Goal: Task Accomplishment & Management: Complete application form

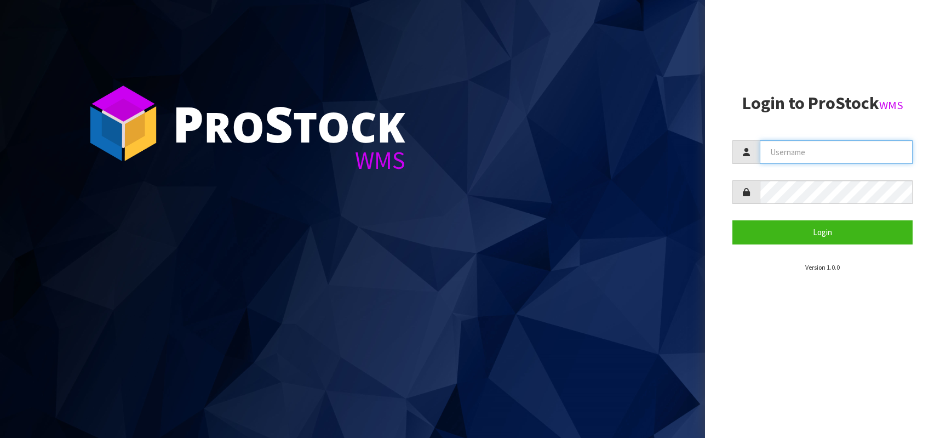
type input "[PERSON_NAME][EMAIL_ADDRESS][DOMAIN_NAME]"
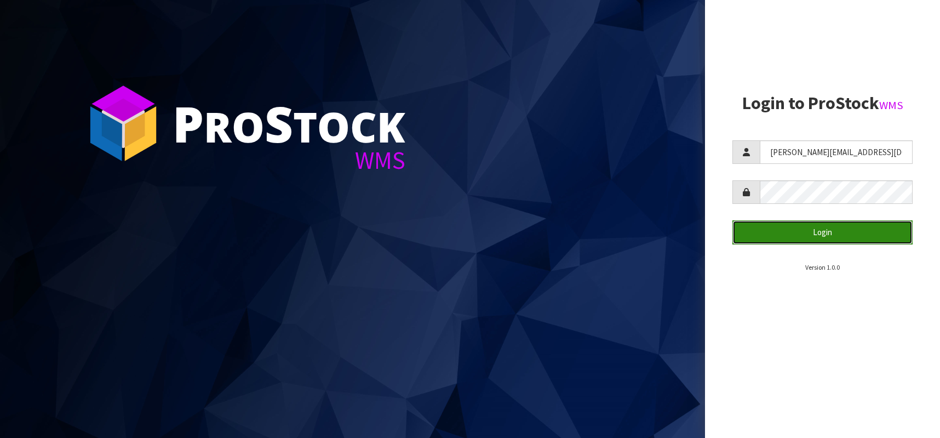
click at [767, 231] on button "Login" at bounding box center [823, 232] width 180 height 24
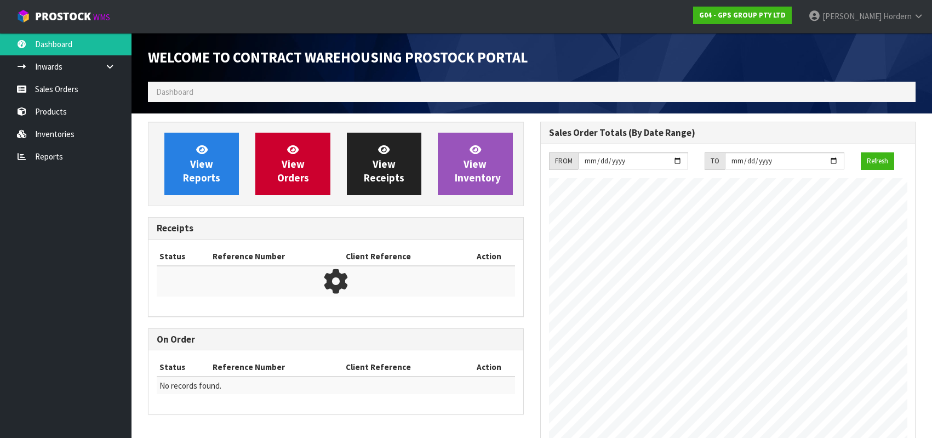
scroll to position [466, 392]
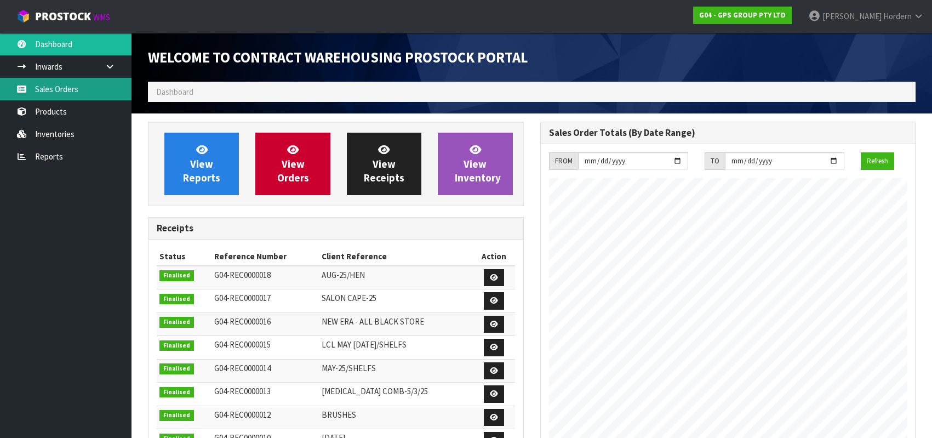
click at [64, 97] on link "Sales Orders" at bounding box center [66, 89] width 132 height 22
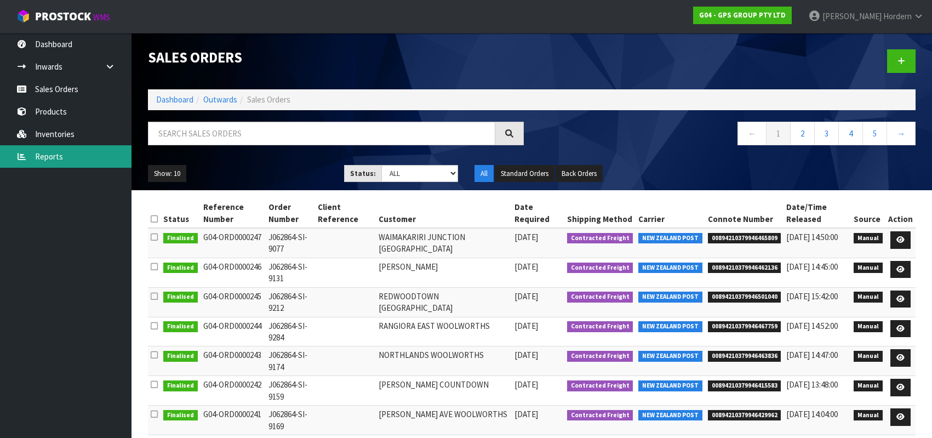
click at [57, 158] on link "Reports" at bounding box center [66, 156] width 132 height 22
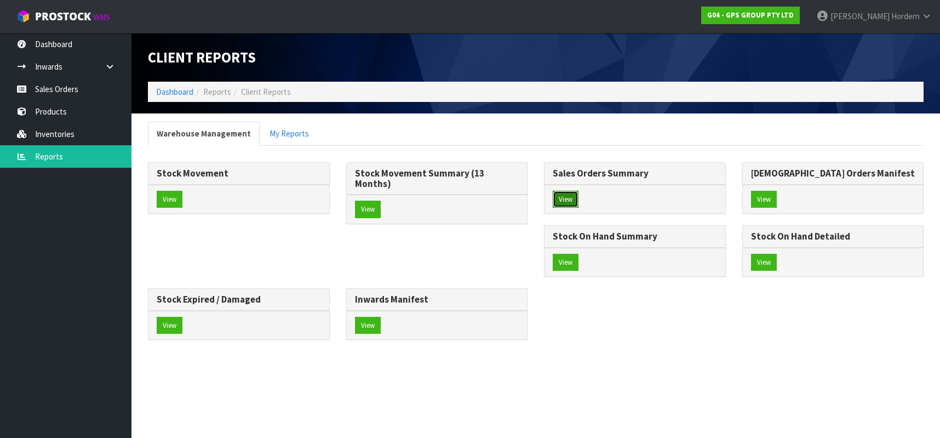
click at [569, 195] on button "View" at bounding box center [566, 200] width 26 height 18
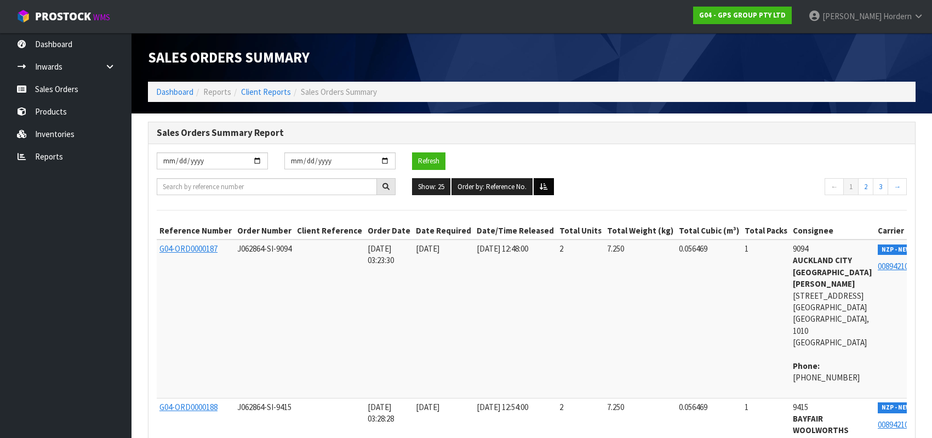
scroll to position [7, 0]
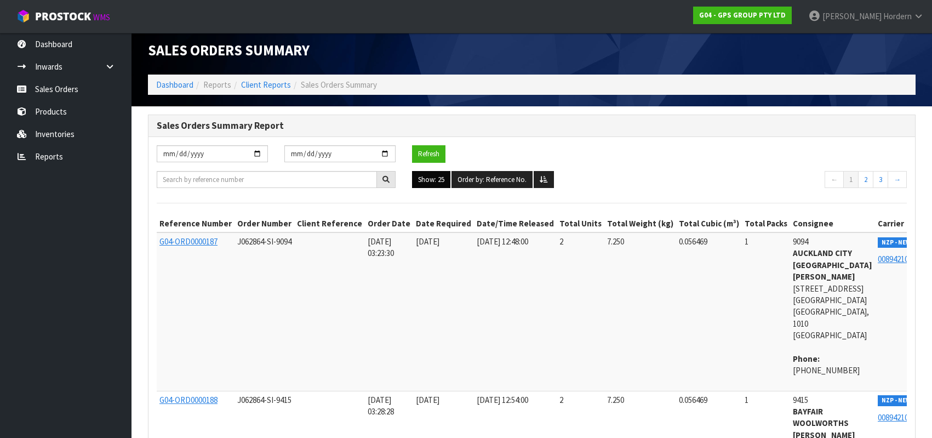
click at [430, 185] on button "Show: 25" at bounding box center [431, 180] width 38 height 18
click at [436, 273] on link "ALL" at bounding box center [456, 274] width 87 height 15
click at [438, 153] on button "Refresh" at bounding box center [428, 154] width 33 height 18
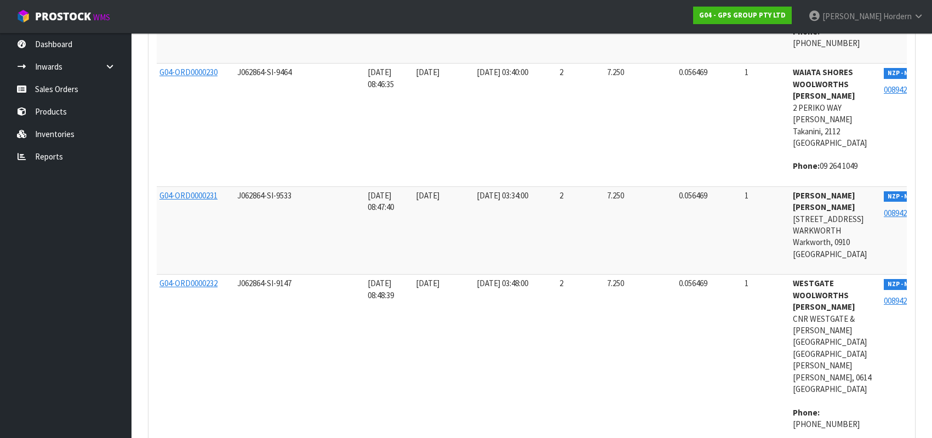
scroll to position [8301, 0]
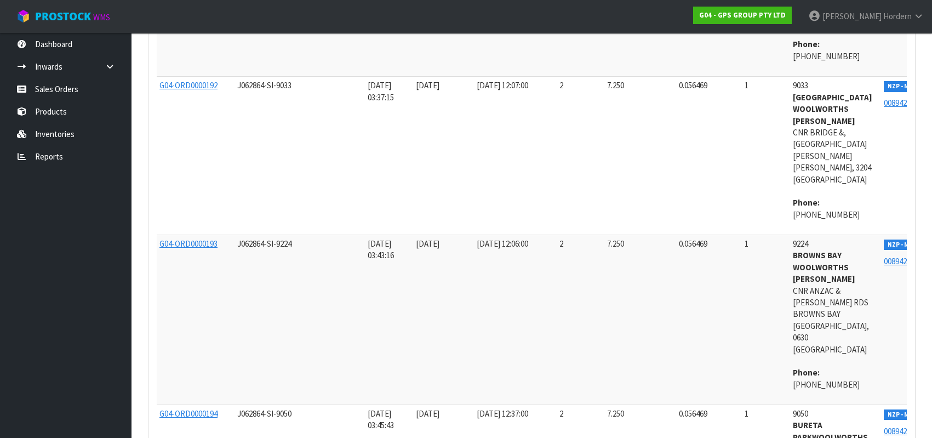
scroll to position [0, 0]
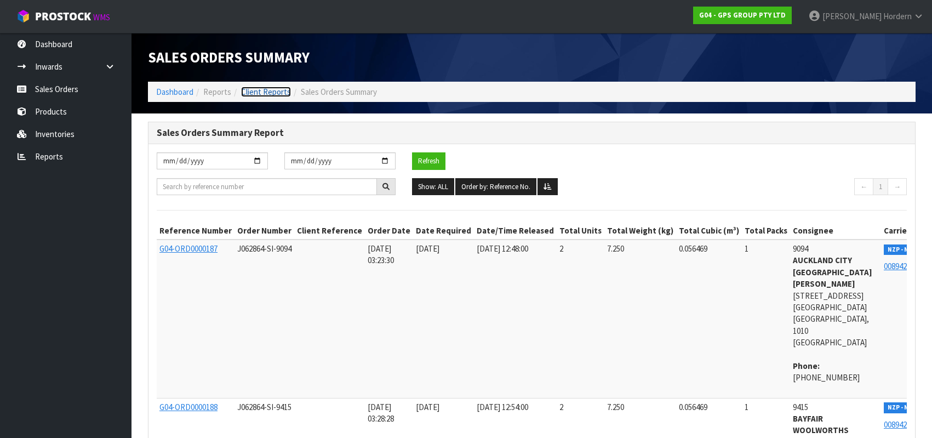
click at [274, 93] on link "Client Reports" at bounding box center [266, 92] width 50 height 10
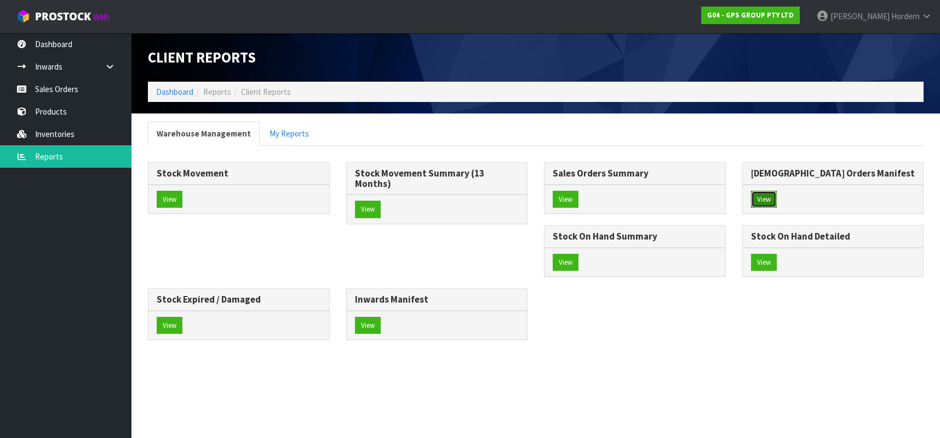
click at [761, 199] on button "View" at bounding box center [764, 200] width 26 height 18
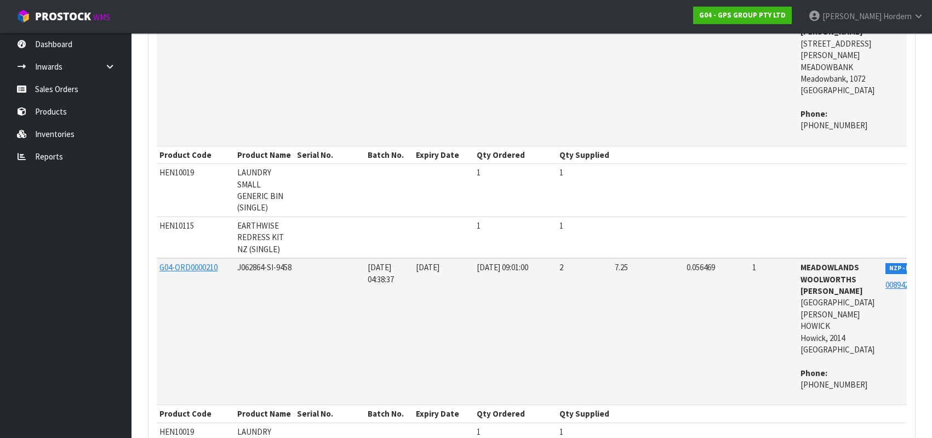
scroll to position [6218, 0]
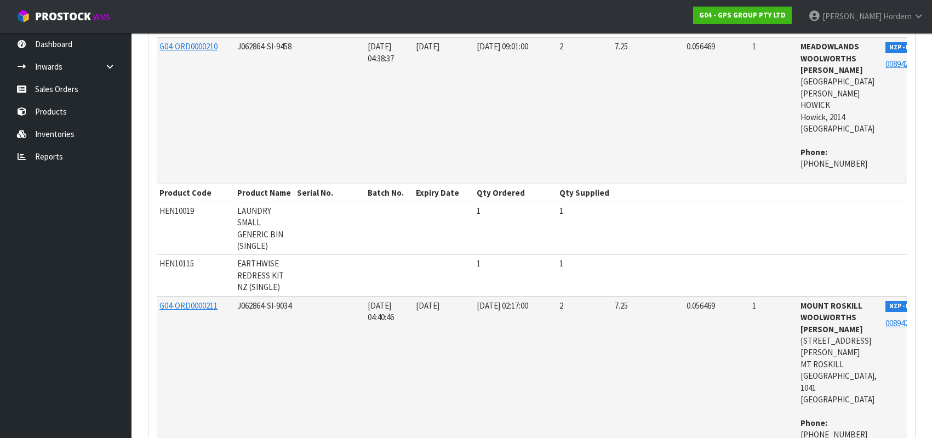
click at [53, 151] on link "Reports" at bounding box center [66, 156] width 132 height 22
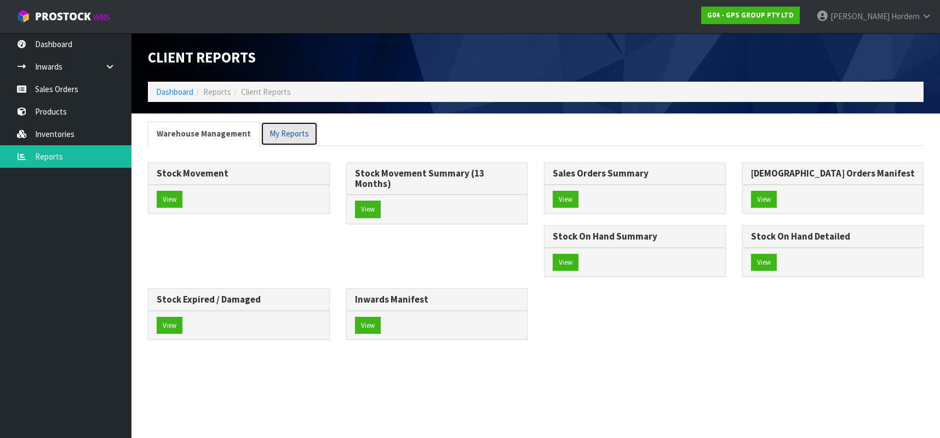
click at [266, 130] on link "My Reports" at bounding box center [289, 134] width 57 height 24
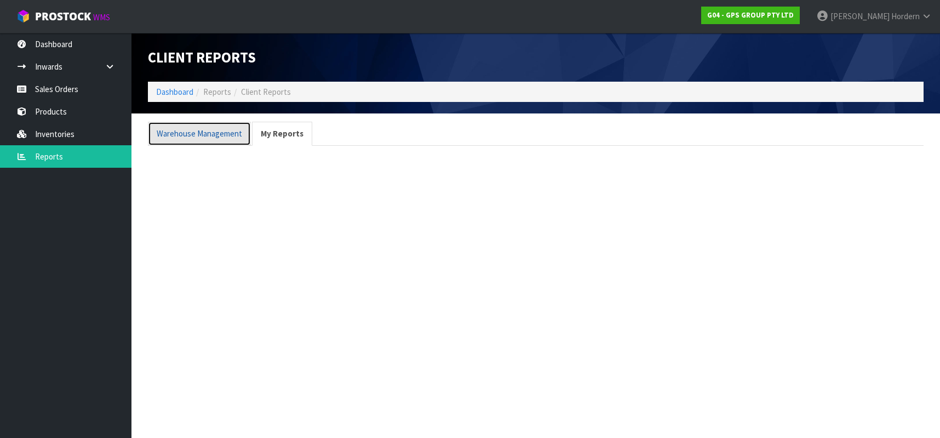
click at [206, 133] on link "Warehouse Management" at bounding box center [199, 134] width 103 height 24
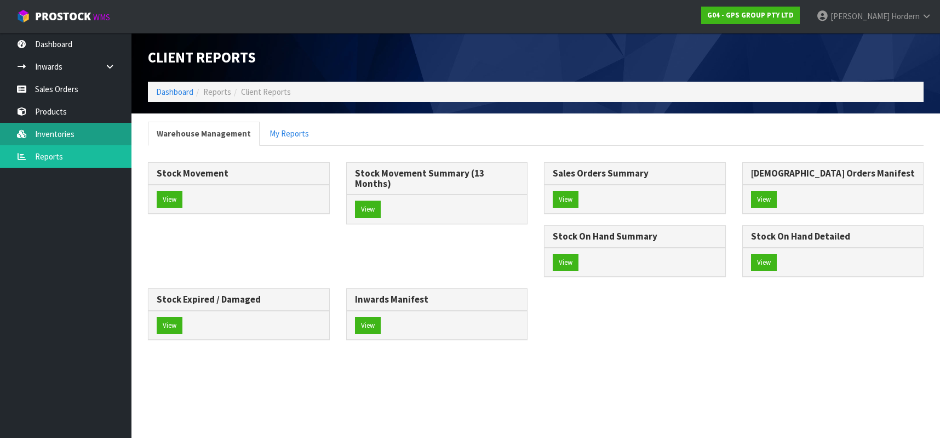
click at [87, 134] on link "Inventories" at bounding box center [66, 134] width 132 height 22
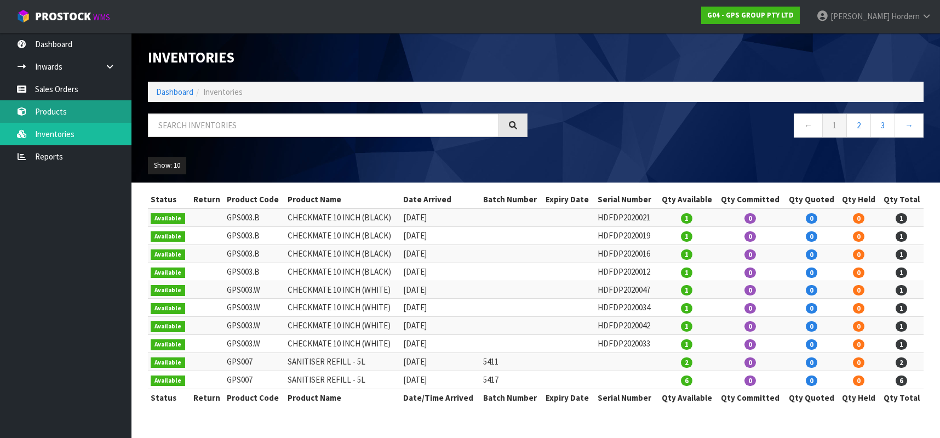
click at [40, 112] on link "Products" at bounding box center [66, 111] width 132 height 22
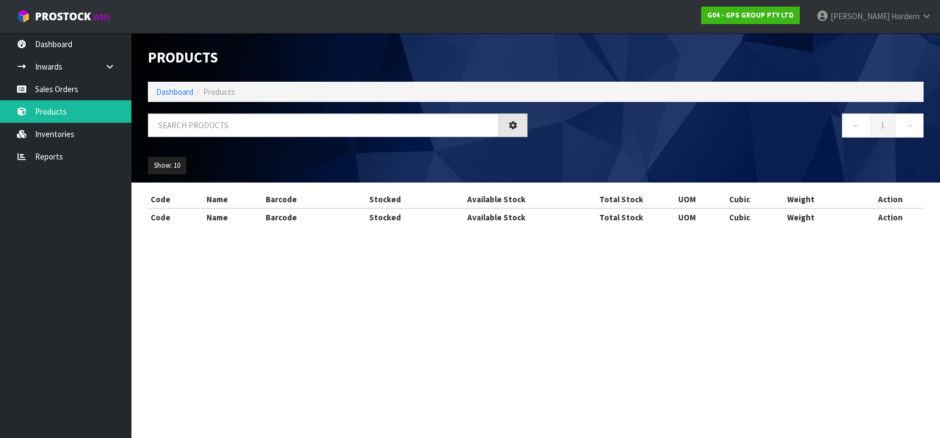
click at [71, 85] on div "Products Import Products Drop file here to import csv template Dashboard Produc…" at bounding box center [470, 123] width 940 height 246
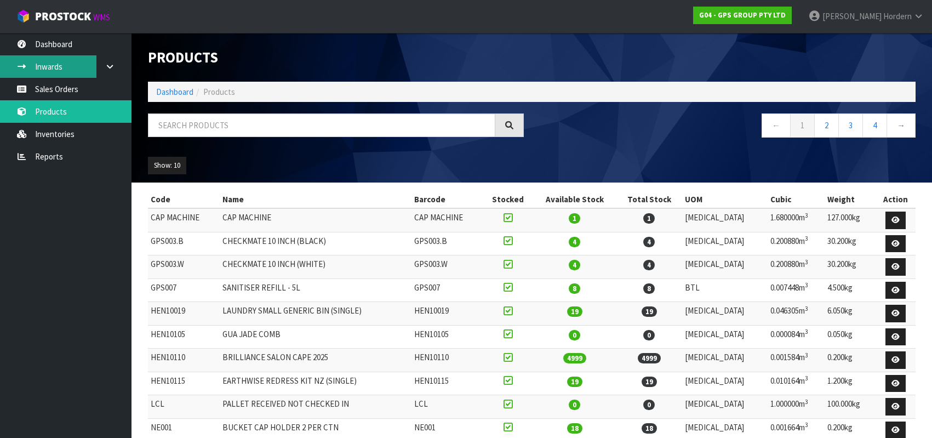
click at [47, 67] on link "Inwards" at bounding box center [66, 66] width 132 height 22
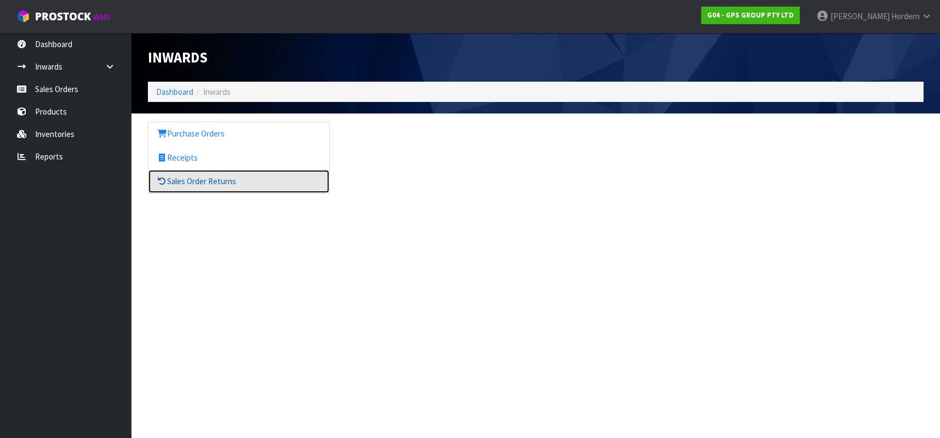
click at [191, 184] on link "Sales Order Returns" at bounding box center [239, 181] width 181 height 22
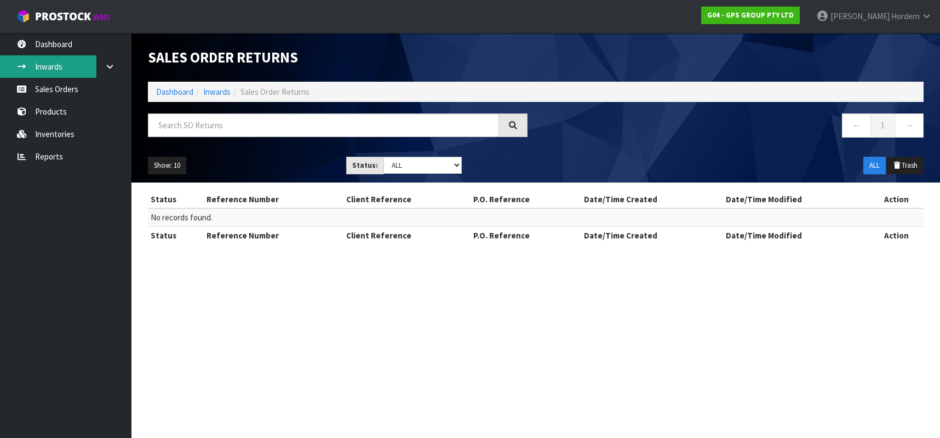
click at [62, 60] on link "Inwards" at bounding box center [66, 66] width 132 height 22
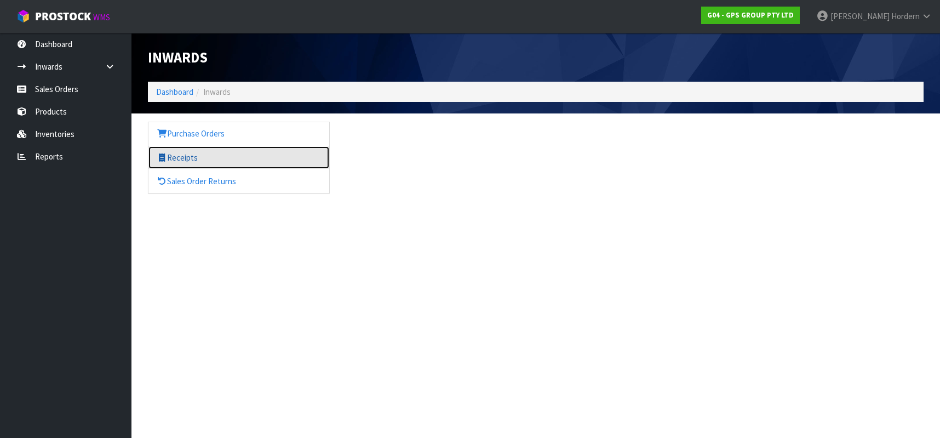
click at [207, 161] on link "Receipts" at bounding box center [239, 157] width 181 height 22
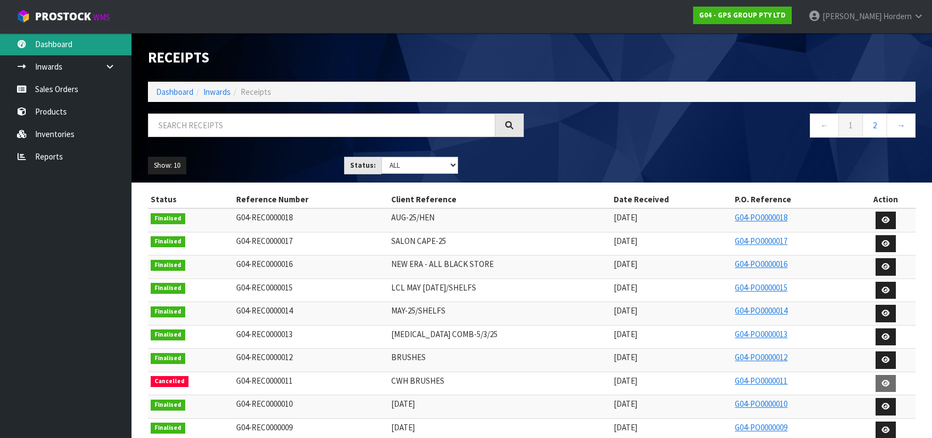
click at [56, 44] on link "Dashboard" at bounding box center [66, 44] width 132 height 22
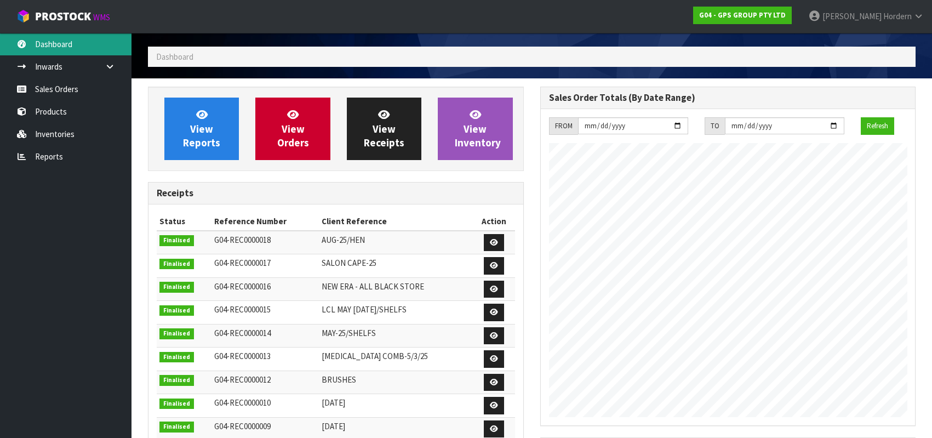
scroll to position [199, 0]
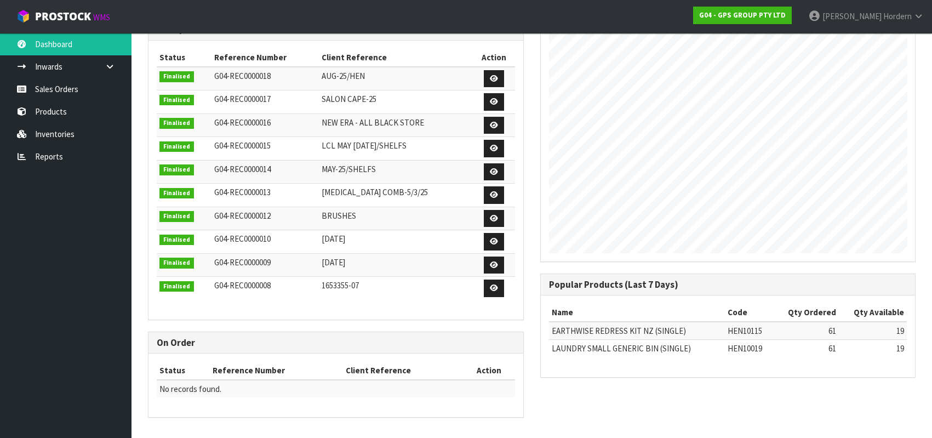
click at [648, 353] on td "LAUNDRY SMALL GENERIC BIN (SINGLE)" at bounding box center [637, 349] width 176 height 18
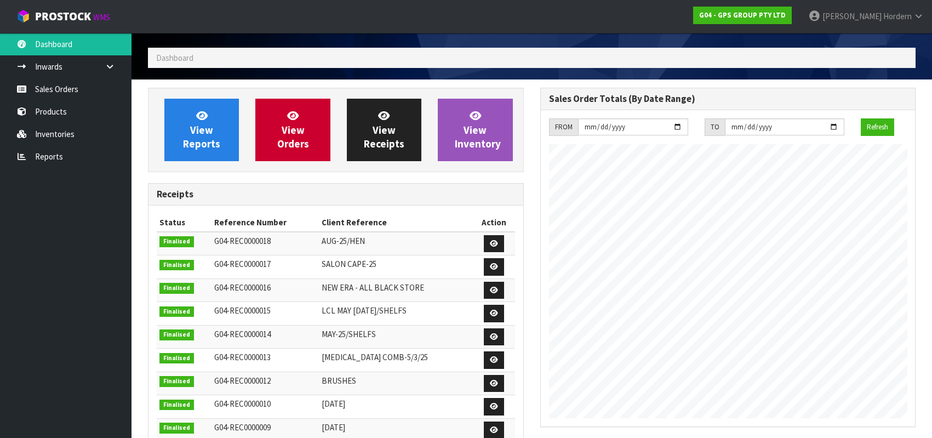
scroll to position [0, 0]
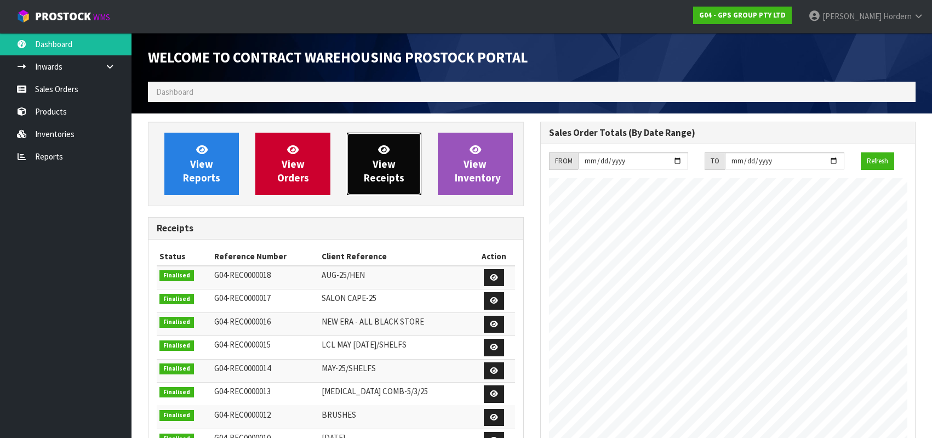
click at [382, 176] on span "View Receipts" at bounding box center [384, 163] width 41 height 41
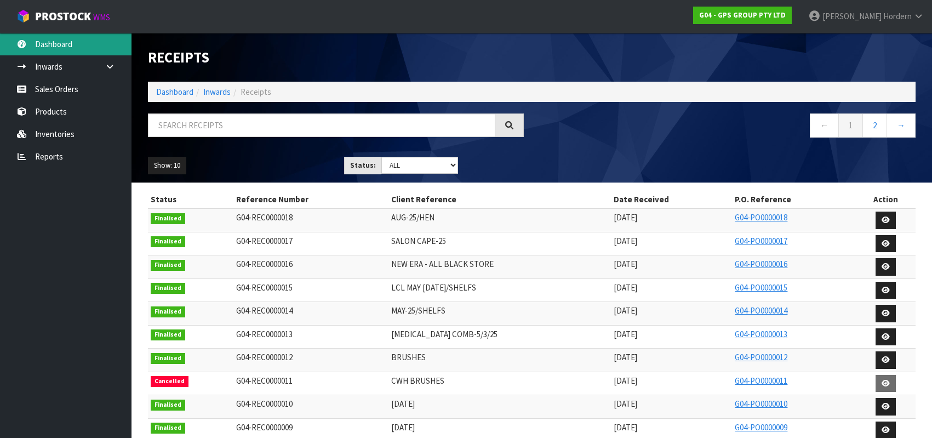
click at [49, 40] on link "Dashboard" at bounding box center [66, 44] width 132 height 22
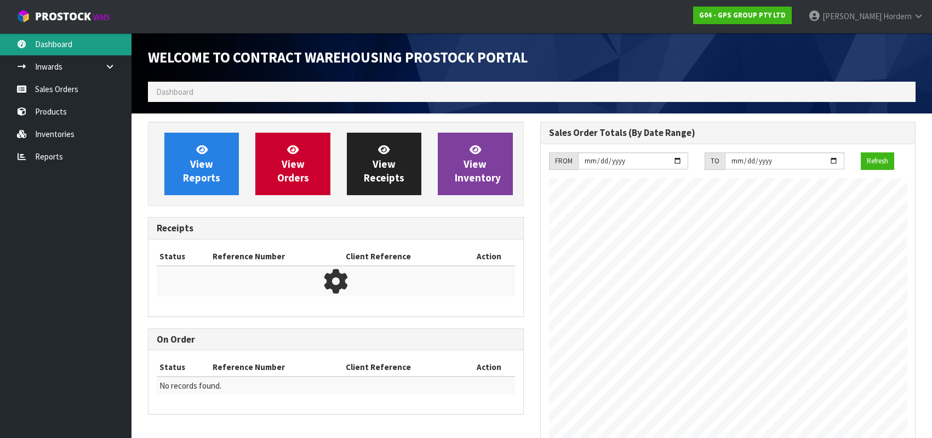
scroll to position [466, 392]
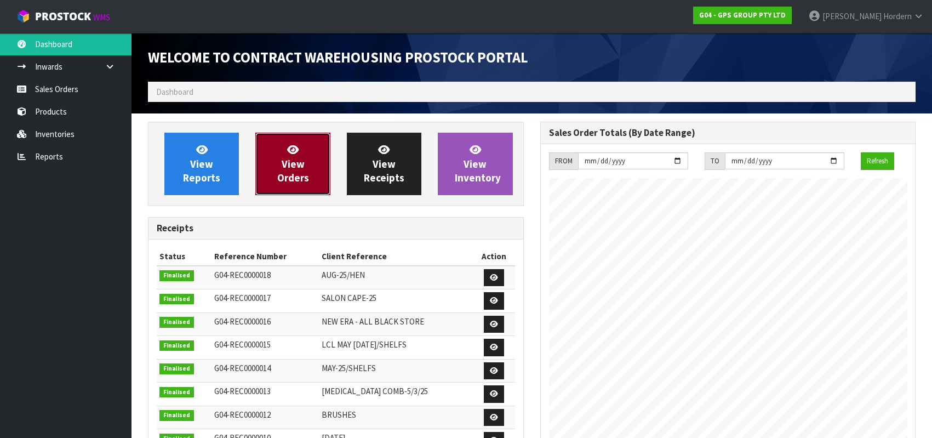
click at [295, 165] on span "View Orders" at bounding box center [293, 163] width 32 height 41
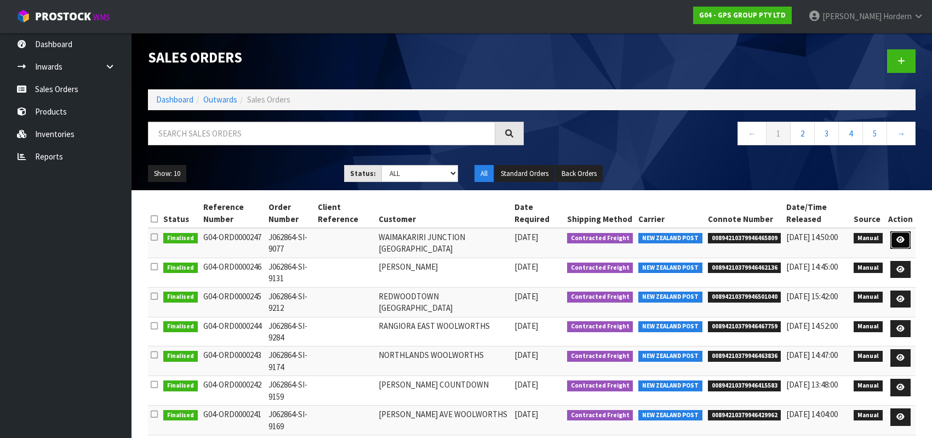
click at [903, 241] on icon at bounding box center [901, 239] width 8 height 7
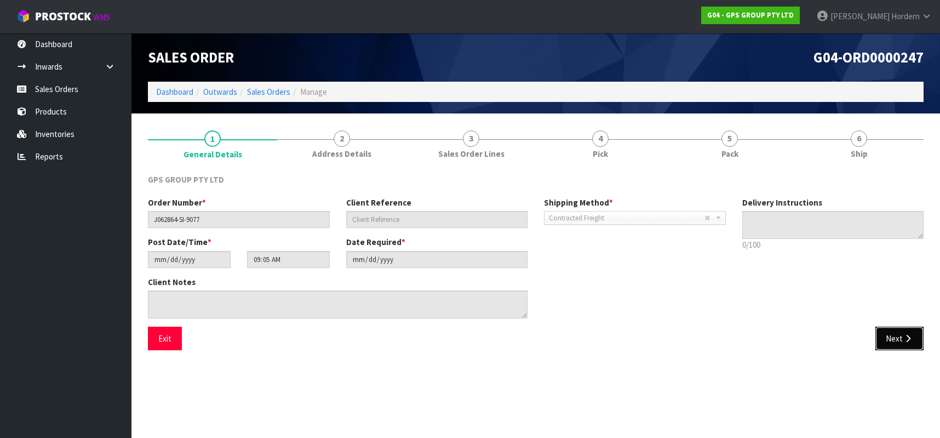
click at [899, 341] on button "Next" at bounding box center [900, 339] width 48 height 24
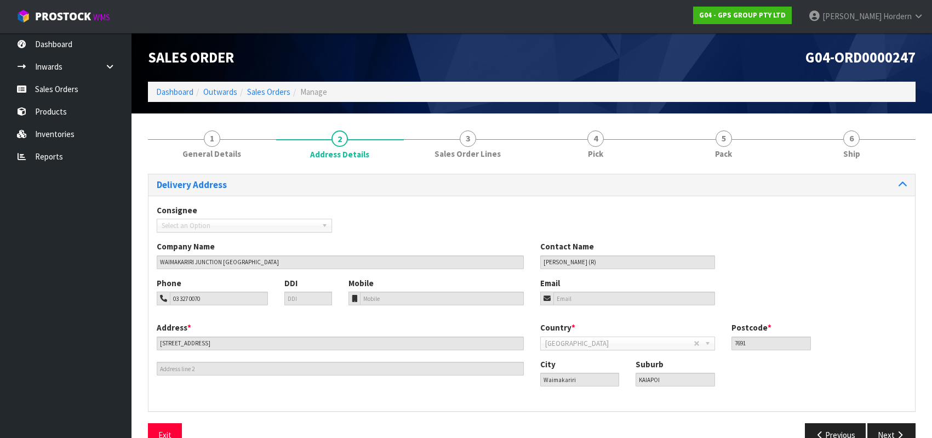
scroll to position [25, 0]
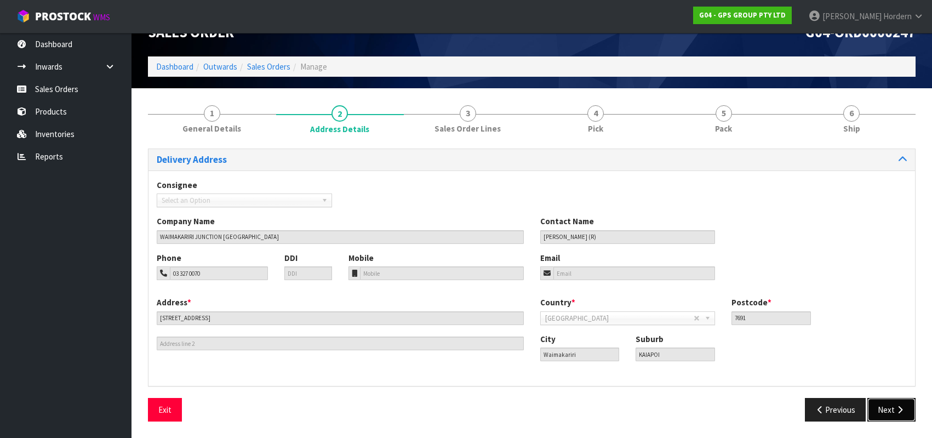
click at [876, 404] on button "Next" at bounding box center [891, 410] width 48 height 24
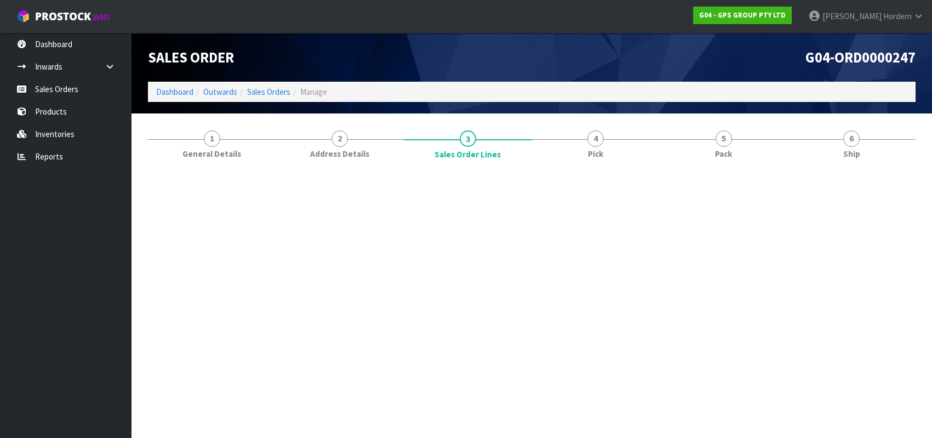
scroll to position [0, 0]
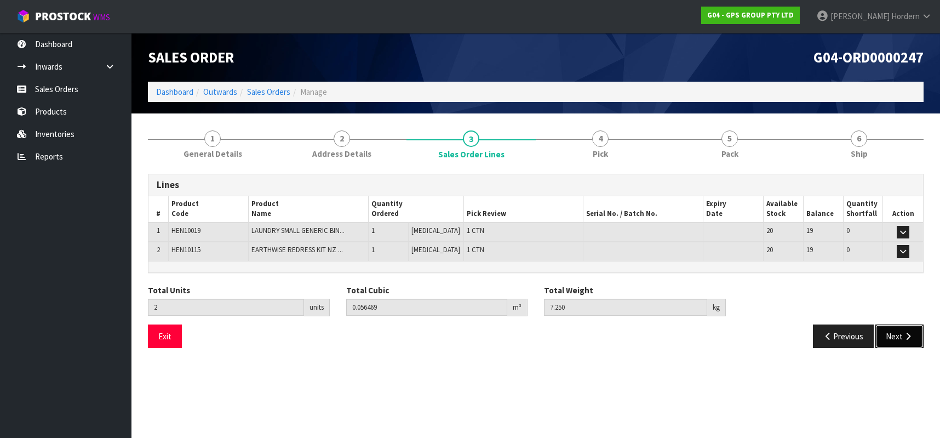
click at [897, 337] on button "Next" at bounding box center [900, 336] width 48 height 24
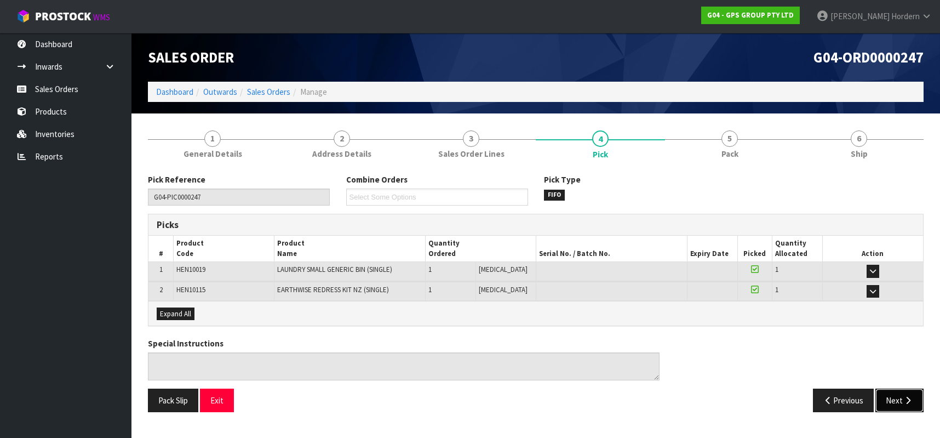
click at [901, 396] on button "Next" at bounding box center [900, 401] width 48 height 24
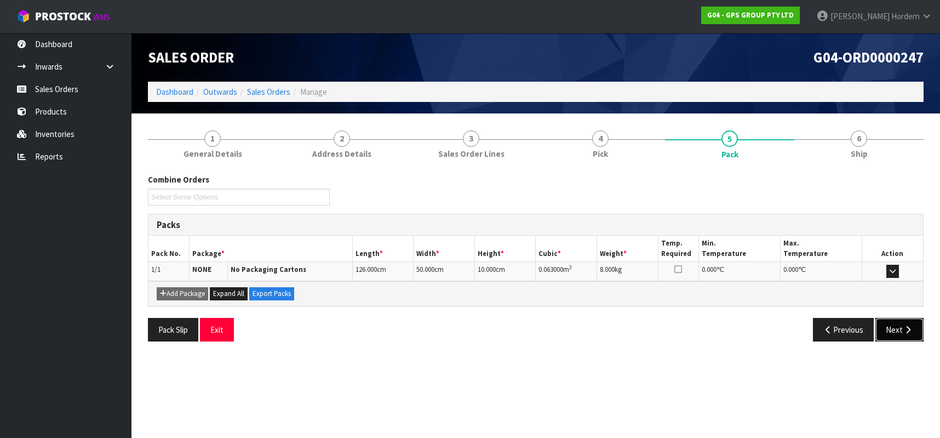
click at [891, 327] on button "Next" at bounding box center [900, 330] width 48 height 24
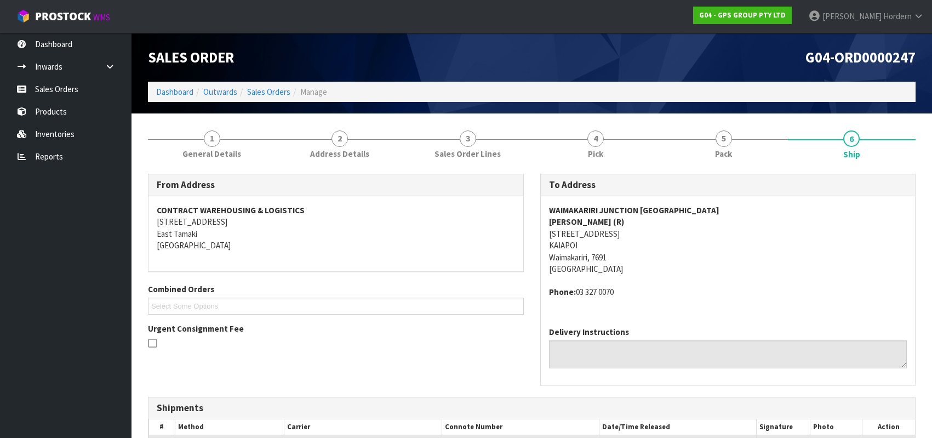
scroll to position [109, 0]
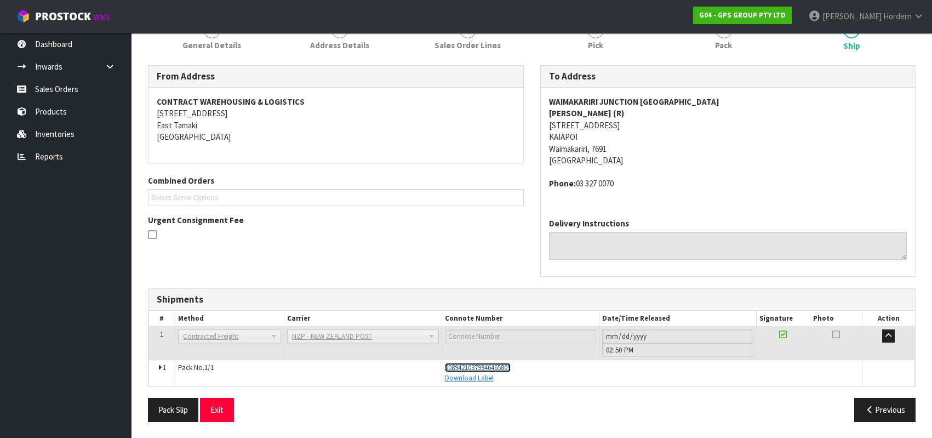
click at [463, 368] on span "00894210379946465809" at bounding box center [478, 367] width 66 height 9
